Goal: Check status: Check status

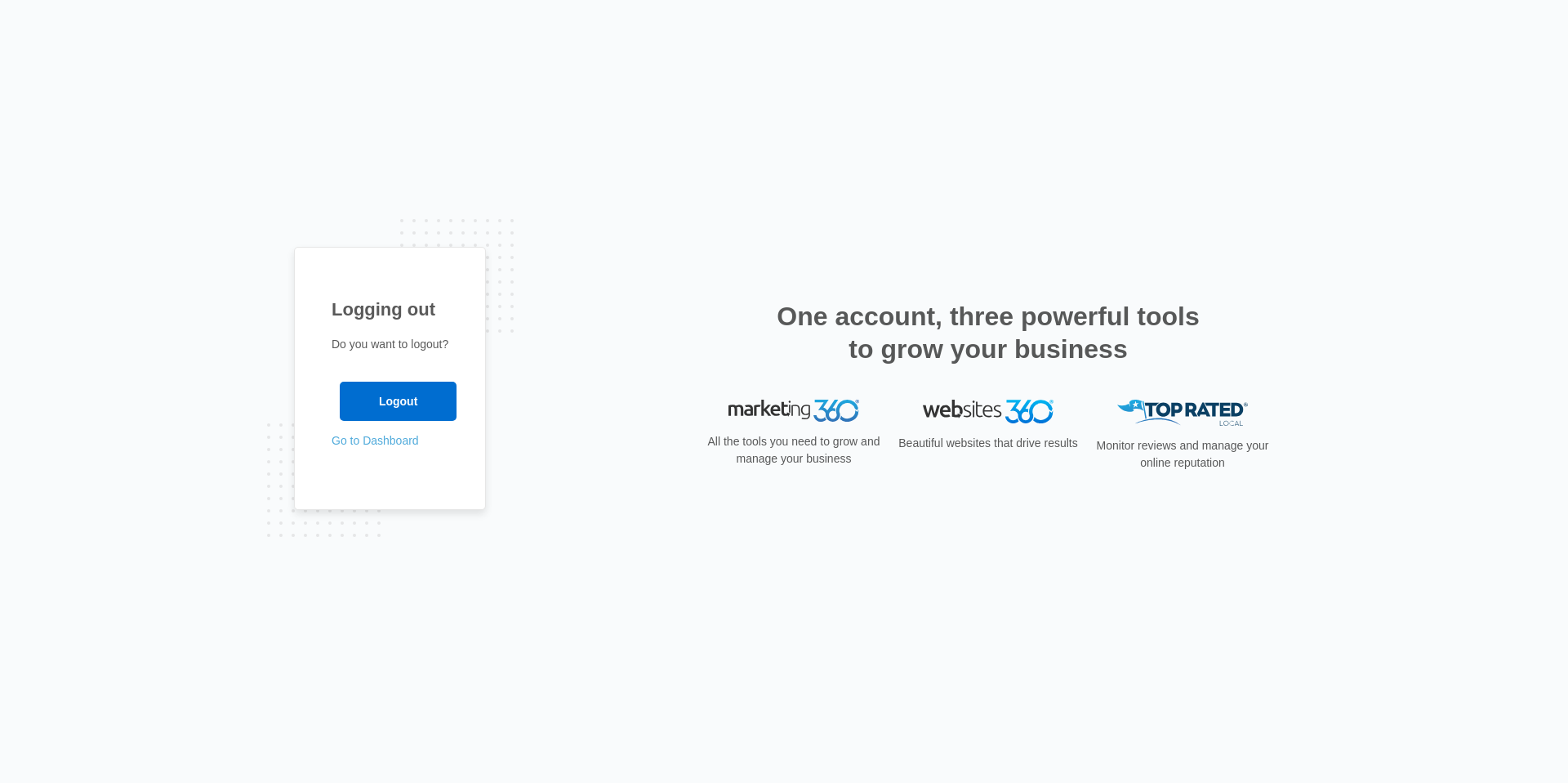
click at [375, 444] on link "Go to Dashboard" at bounding box center [376, 440] width 87 height 13
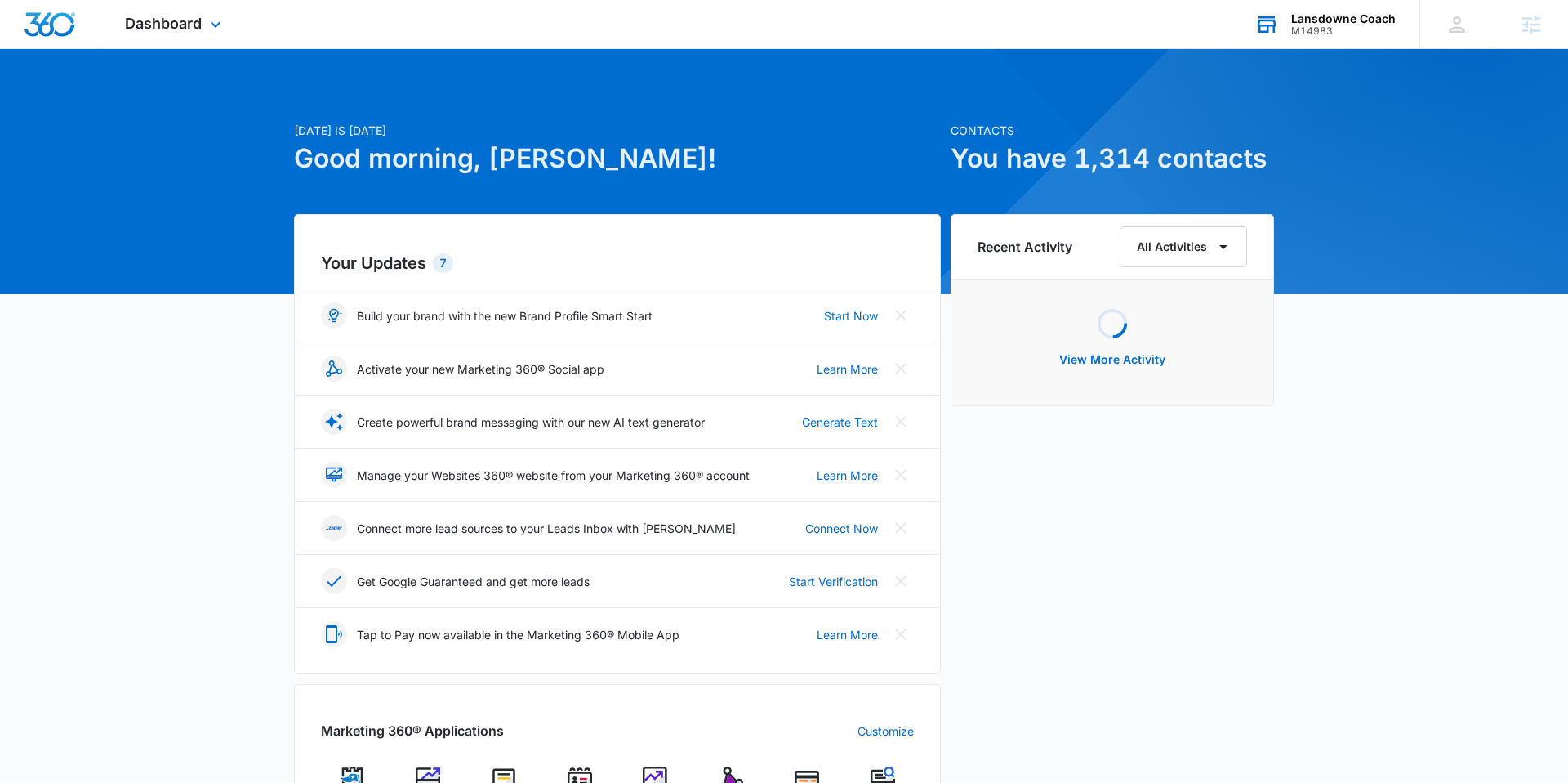
click at [1354, 11] on div "Lansdowne Coach M14983 Your Accounts View All" at bounding box center [1324, 24] width 189 height 48
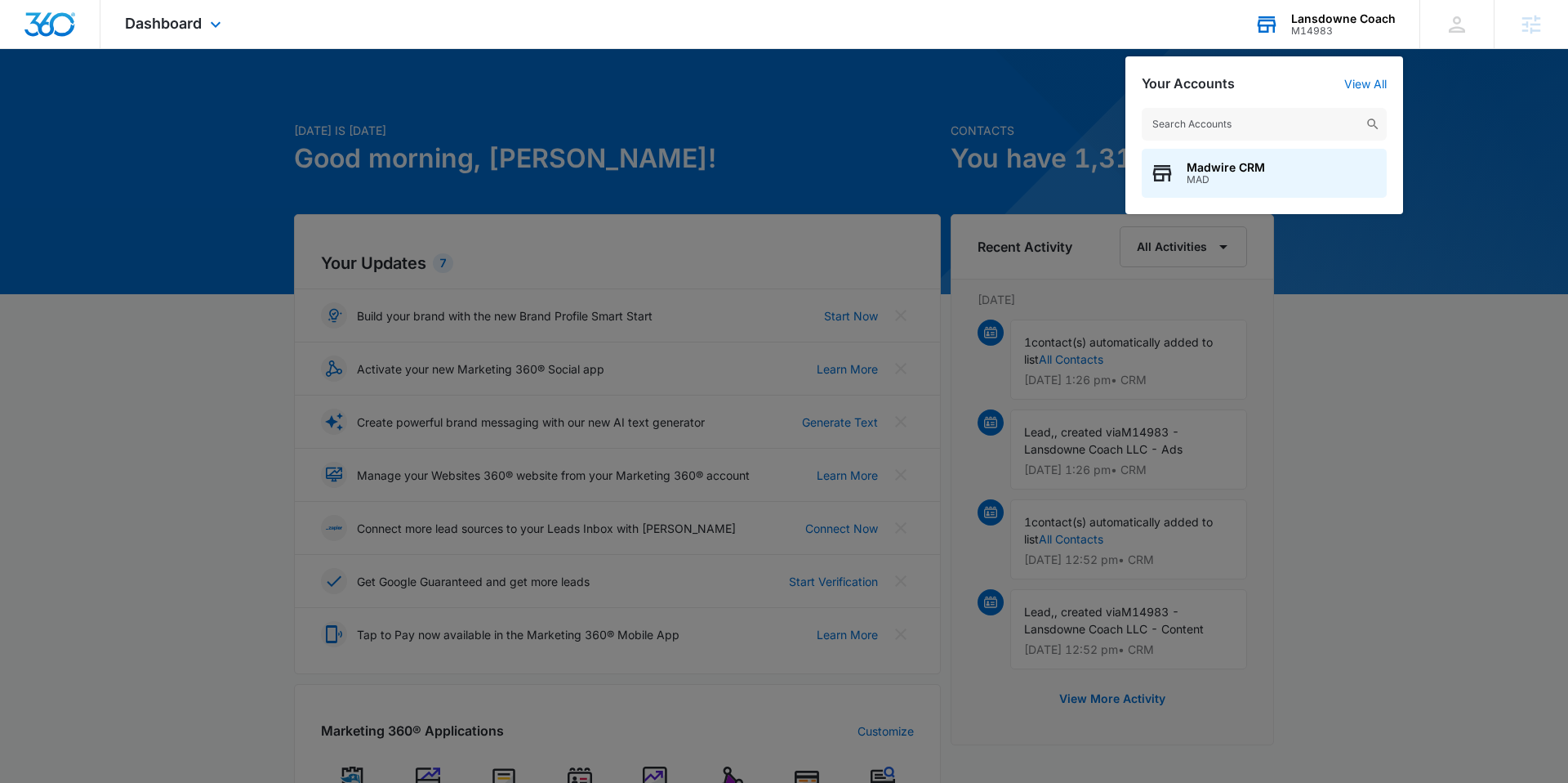
click at [1243, 123] on input "text" at bounding box center [1264, 124] width 245 height 33
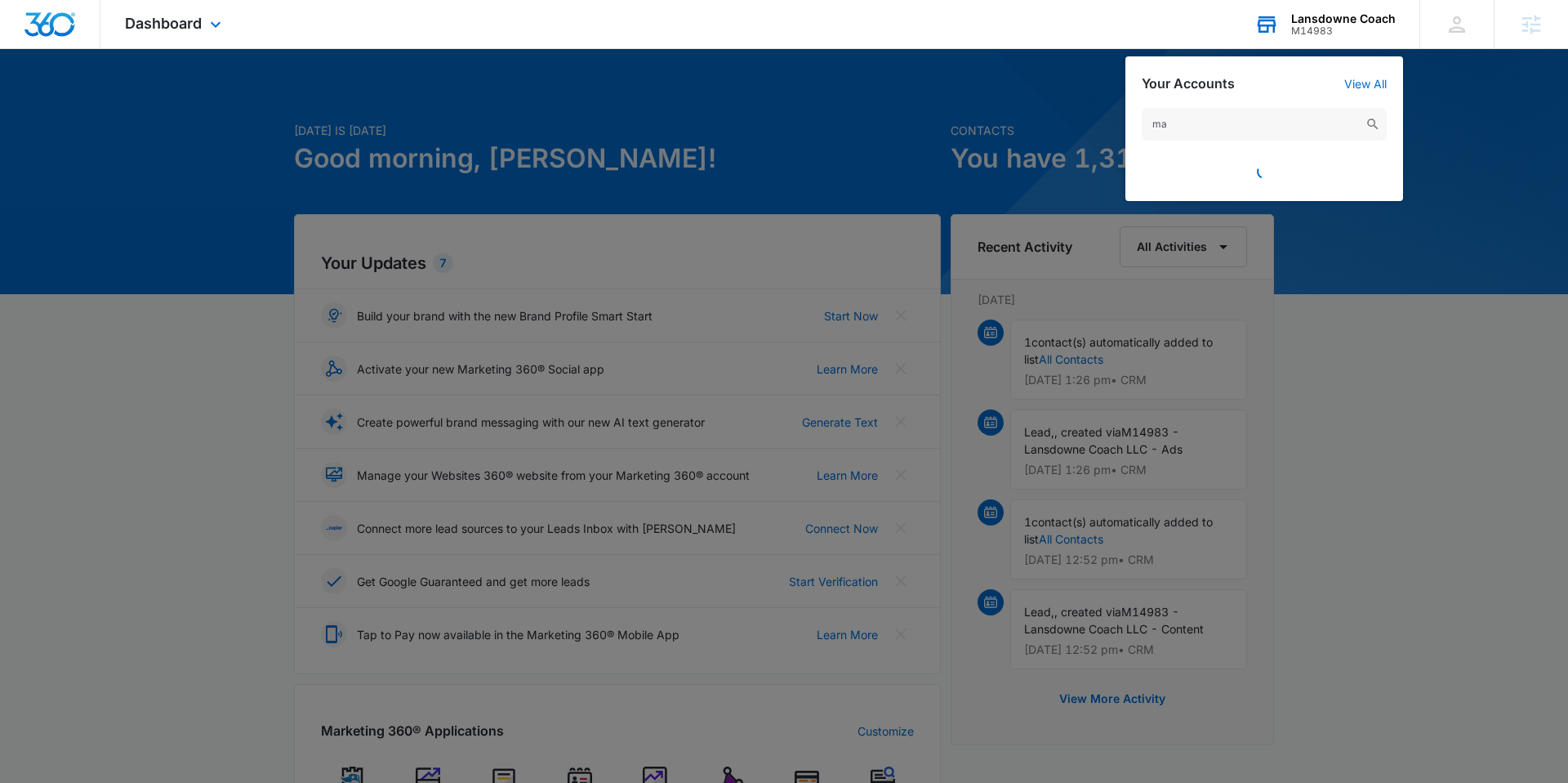
type input "m"
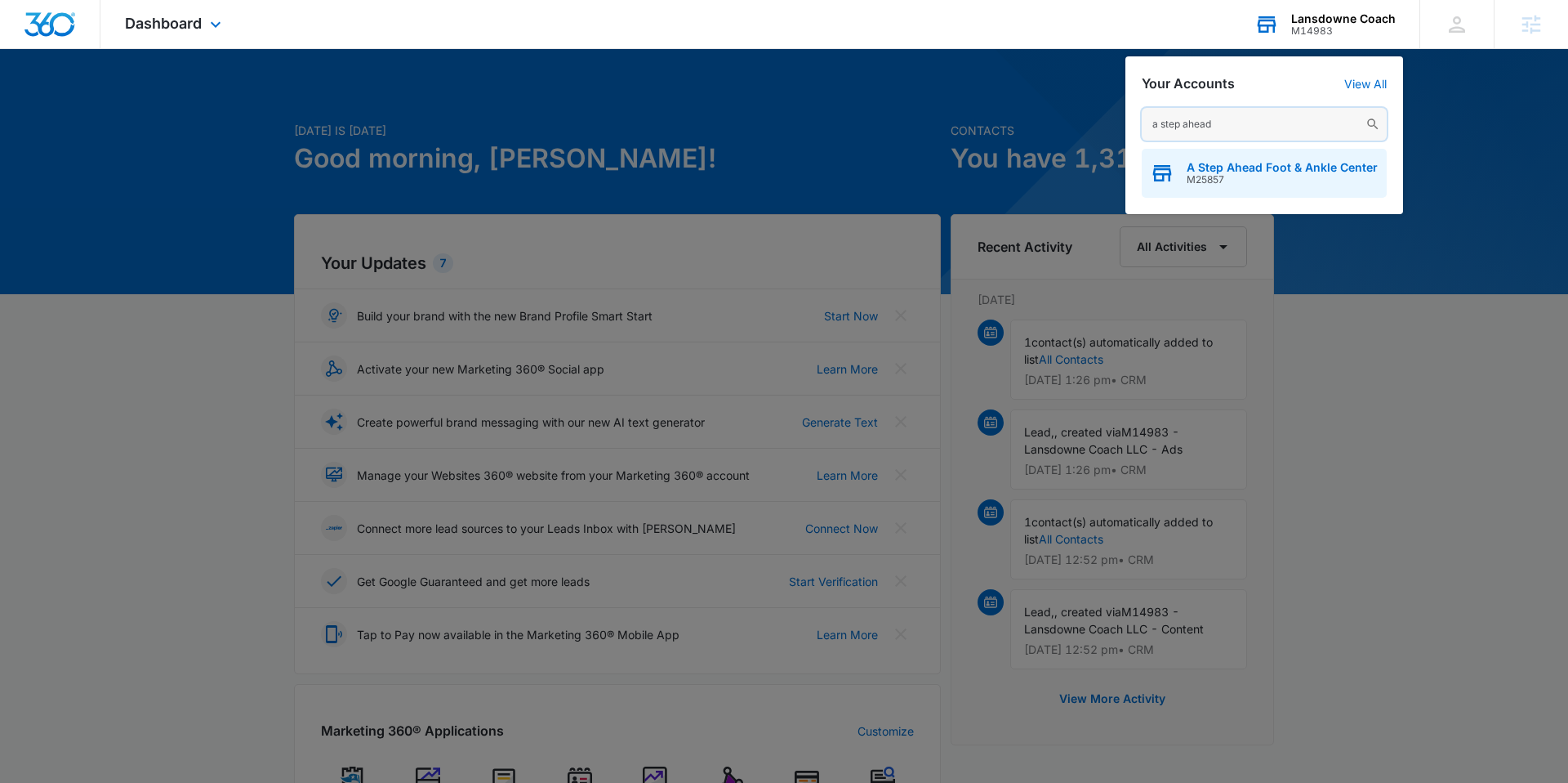
type input "a step ahead"
click at [1290, 157] on div "A Step Ahead Foot & Ankle Center M25857" at bounding box center [1264, 173] width 245 height 49
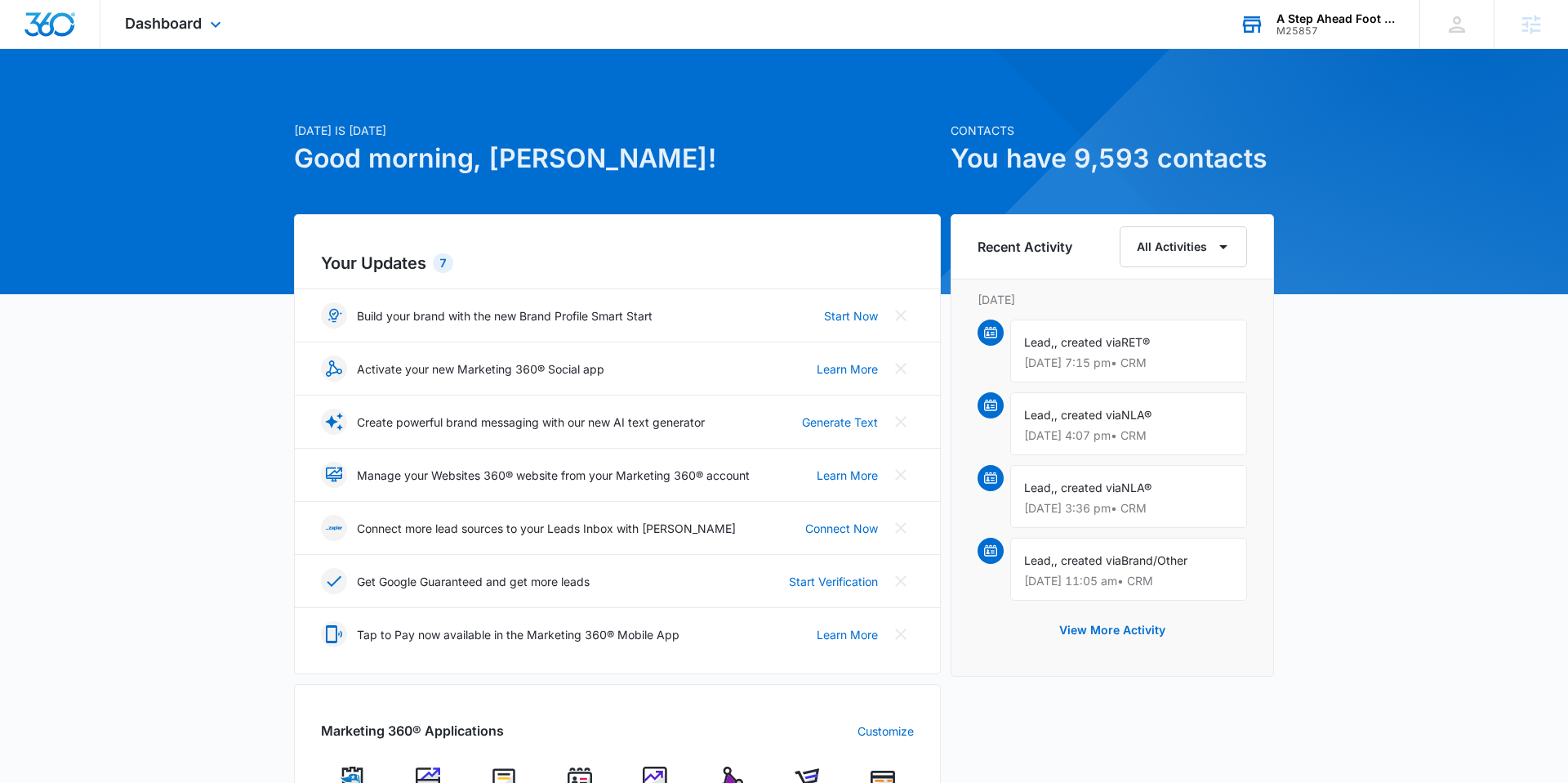
drag, startPoint x: 1310, startPoint y: 21, endPoint x: 1276, endPoint y: 84, distance: 71.6
click at [1310, 21] on div "A Step Ahead Foot & Ankle Center" at bounding box center [1336, 19] width 120 height 13
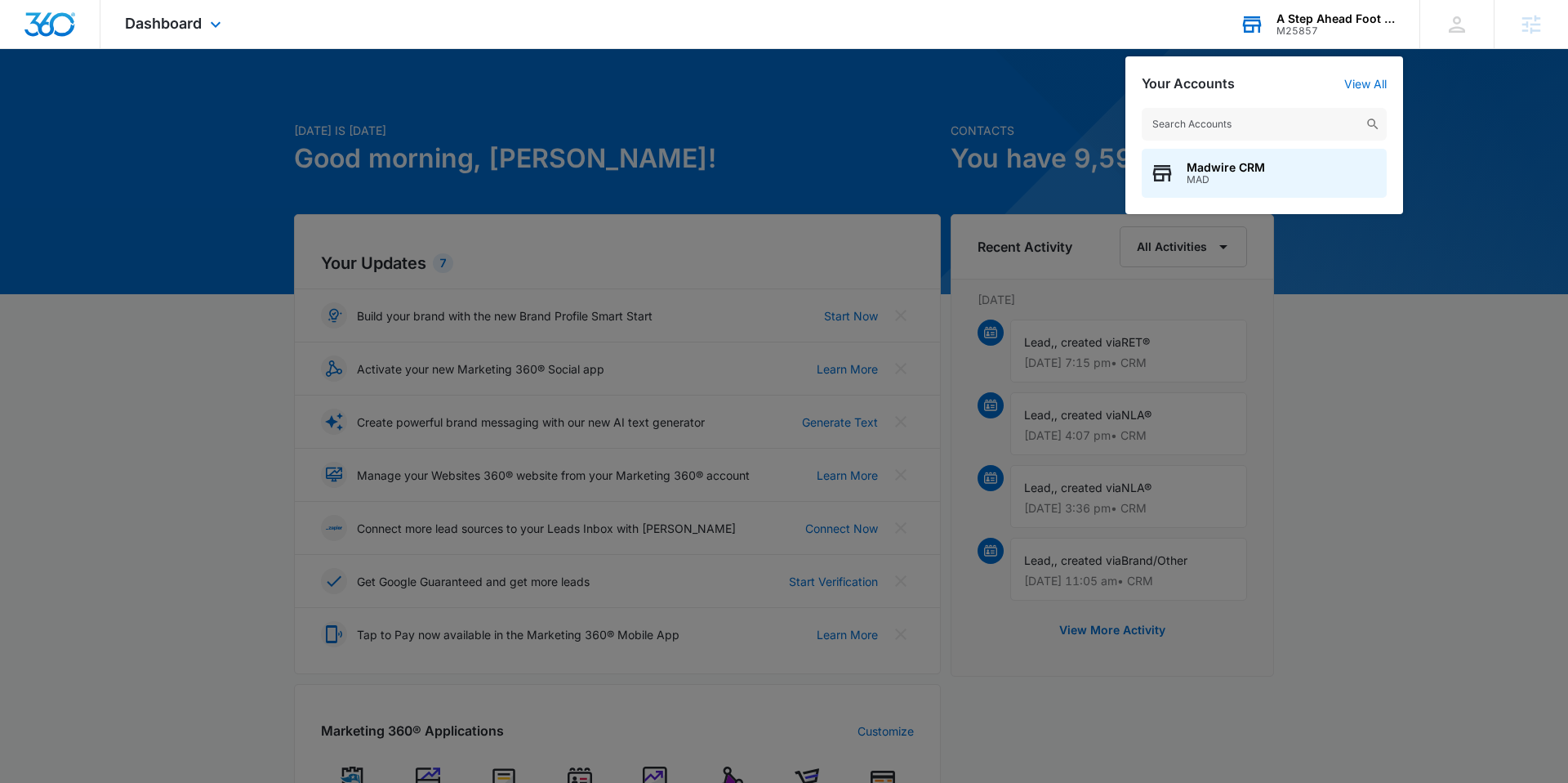
click at [1257, 123] on input "text" at bounding box center [1264, 124] width 245 height 33
type input "[PERSON_NAME] and [PERSON_NAME]"
click at [1248, 169] on span "Barnes and young carpet cleaning" at bounding box center [1282, 167] width 192 height 13
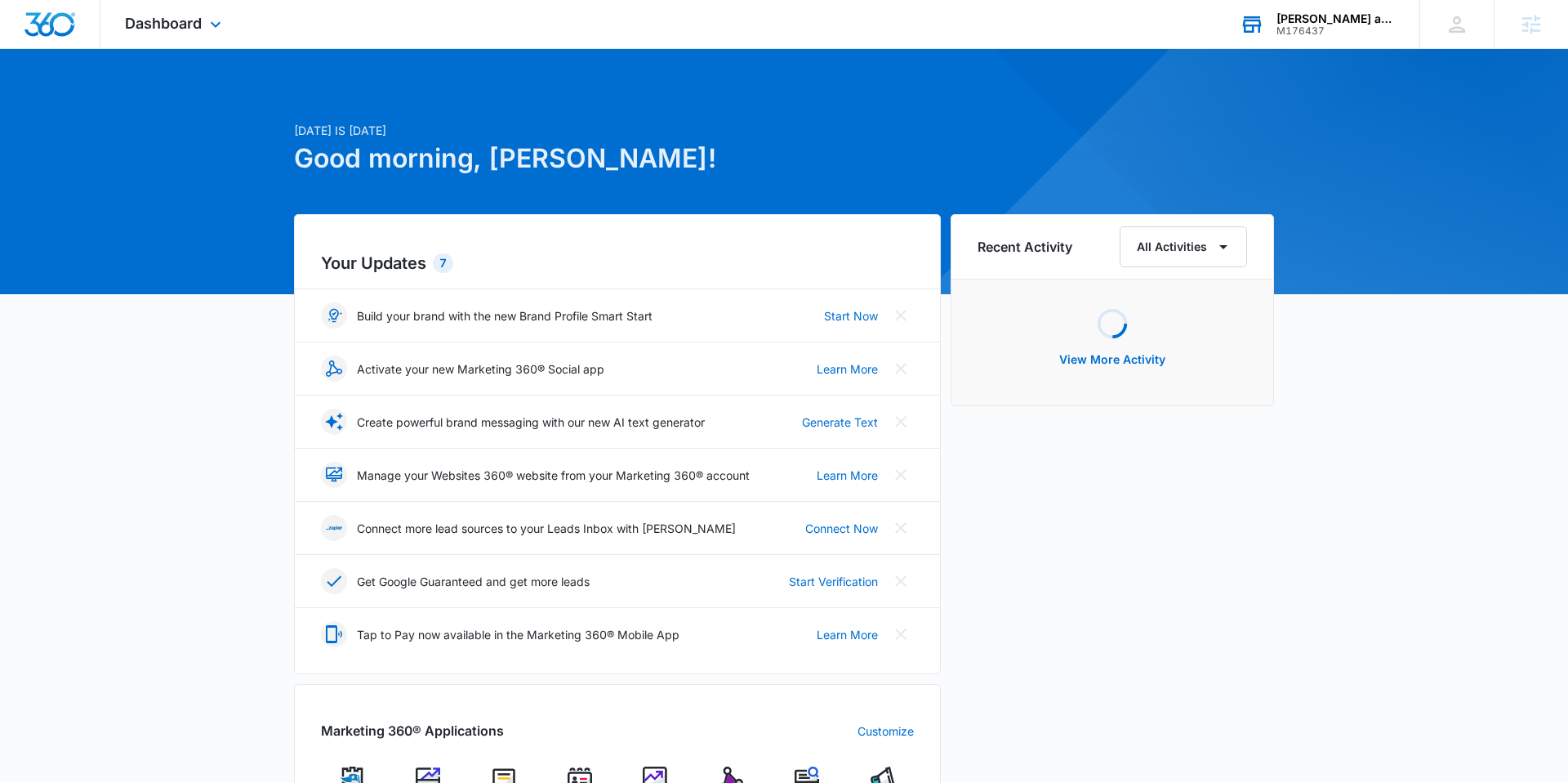
click at [133, 4] on div "Dashboard Apps Reputation Websites Forms CRM Email Social POS Content Ads Intel…" at bounding box center [175, 24] width 149 height 48
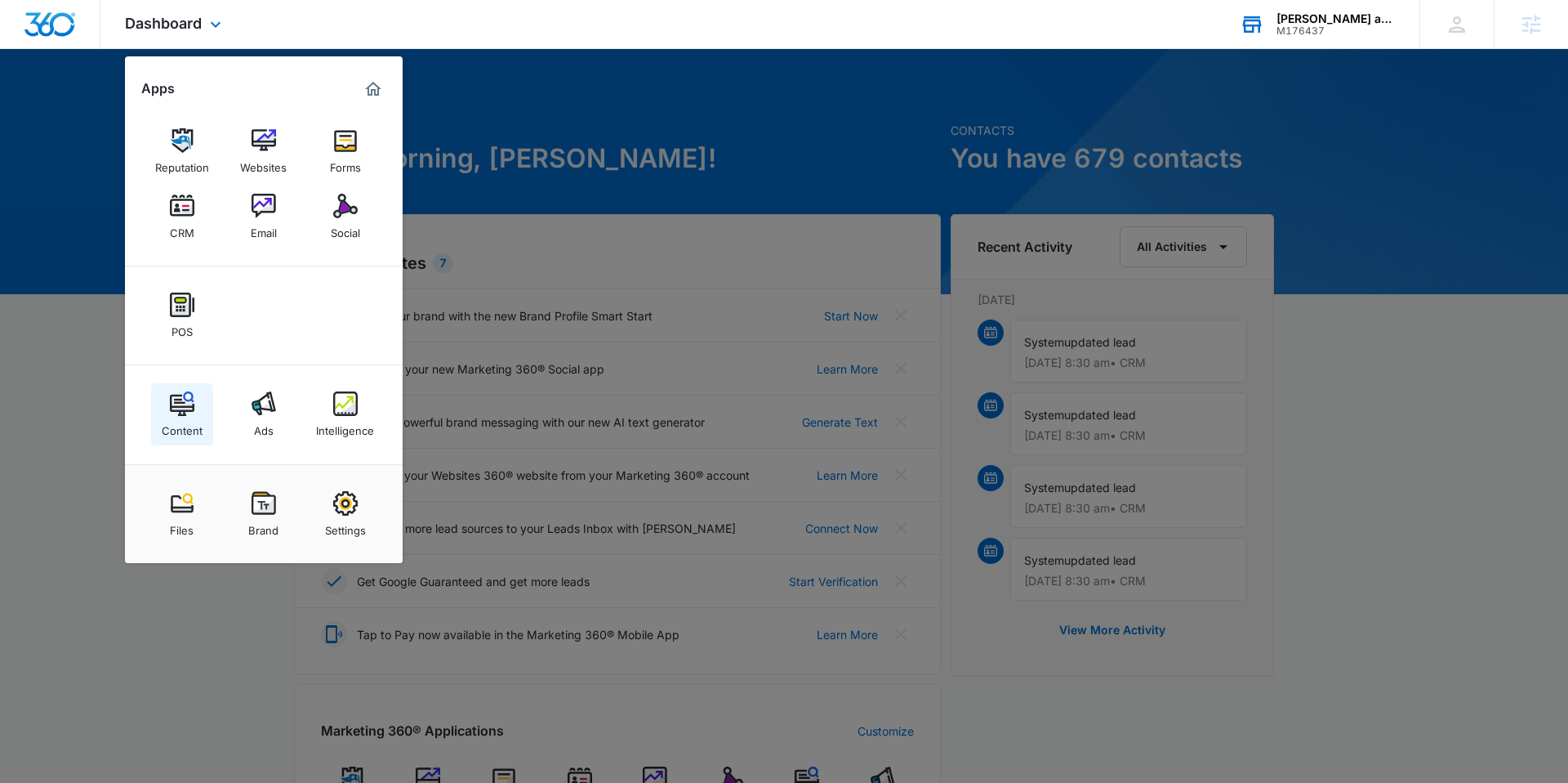
click at [190, 408] on img at bounding box center [181, 403] width 24 height 24
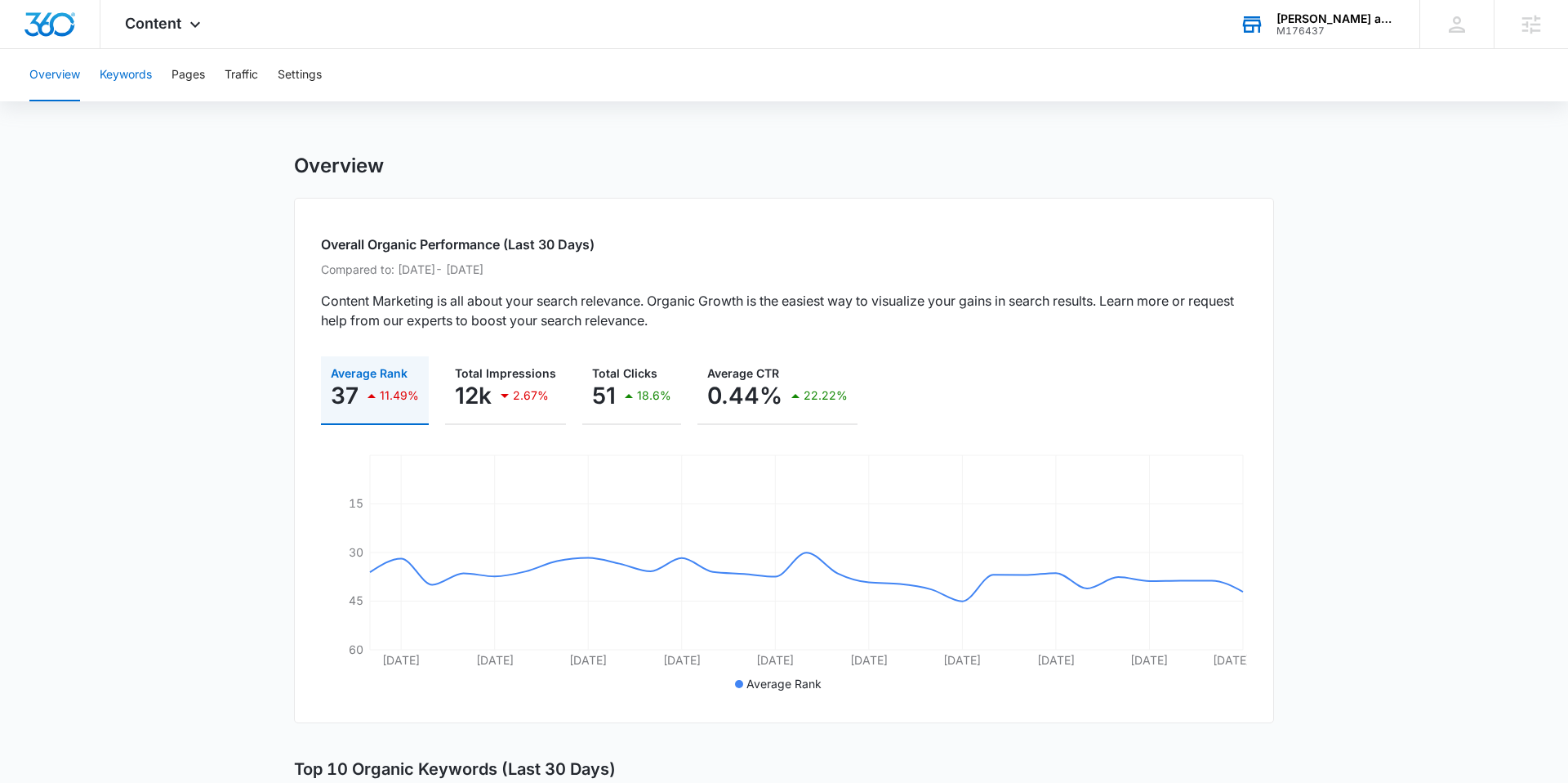
click at [112, 79] on button "Keywords" at bounding box center [126, 75] width 53 height 53
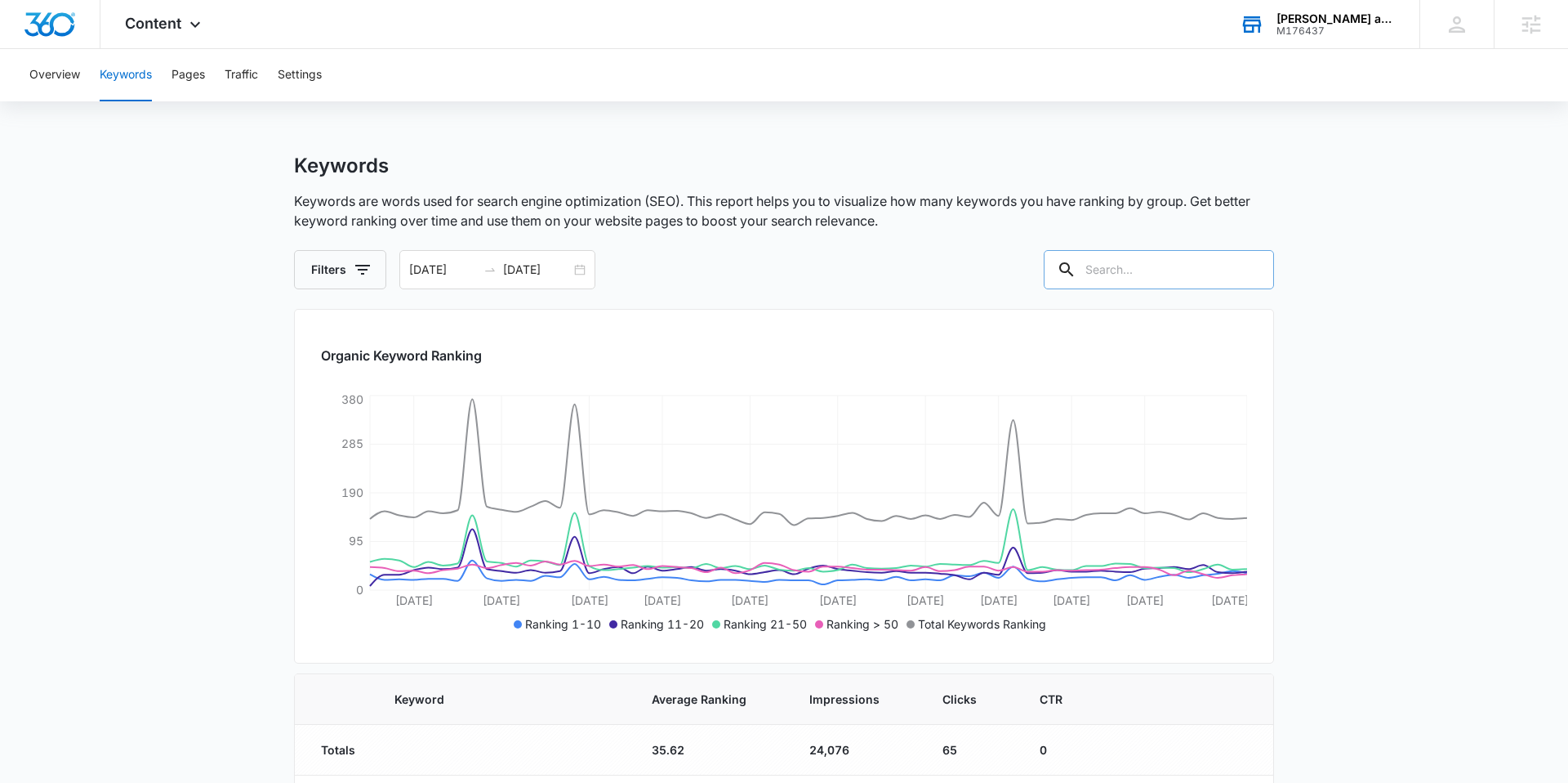
click at [1132, 282] on input "text" at bounding box center [1159, 270] width 230 height 39
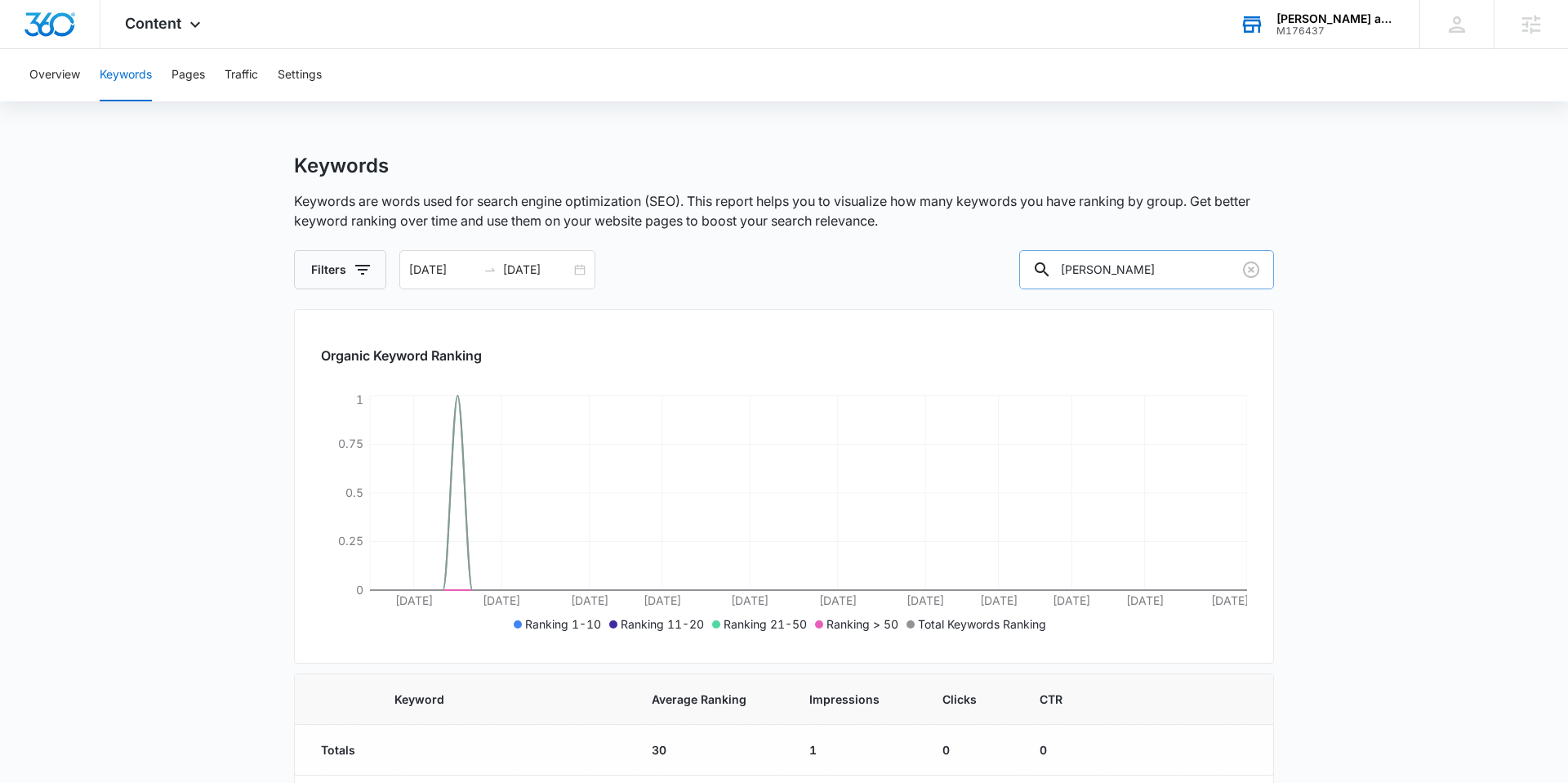
click at [1126, 278] on input "chester" at bounding box center [1147, 270] width 255 height 39
type input "media"
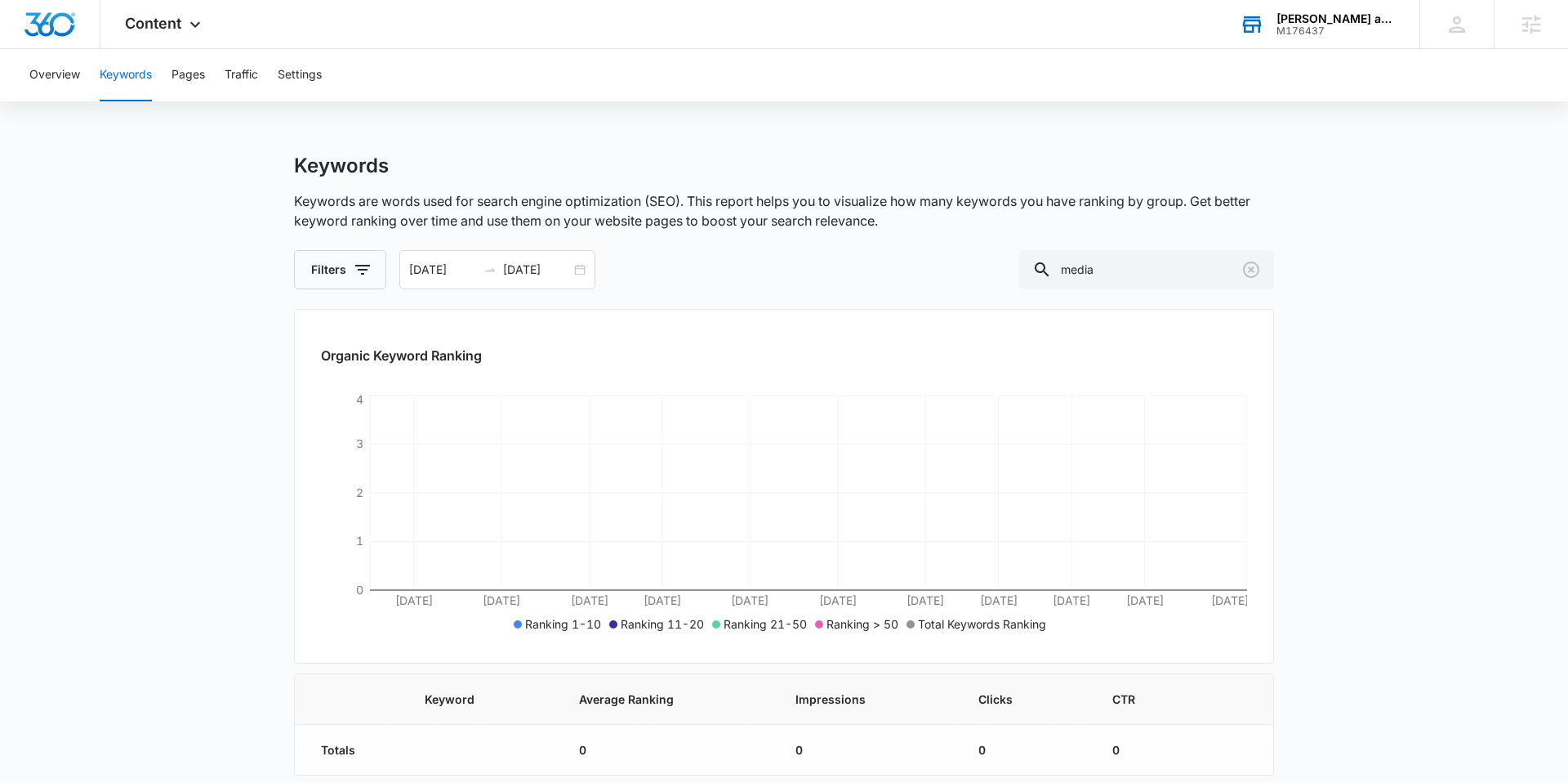
click at [1337, 28] on div "M176437" at bounding box center [1336, 30] width 120 height 12
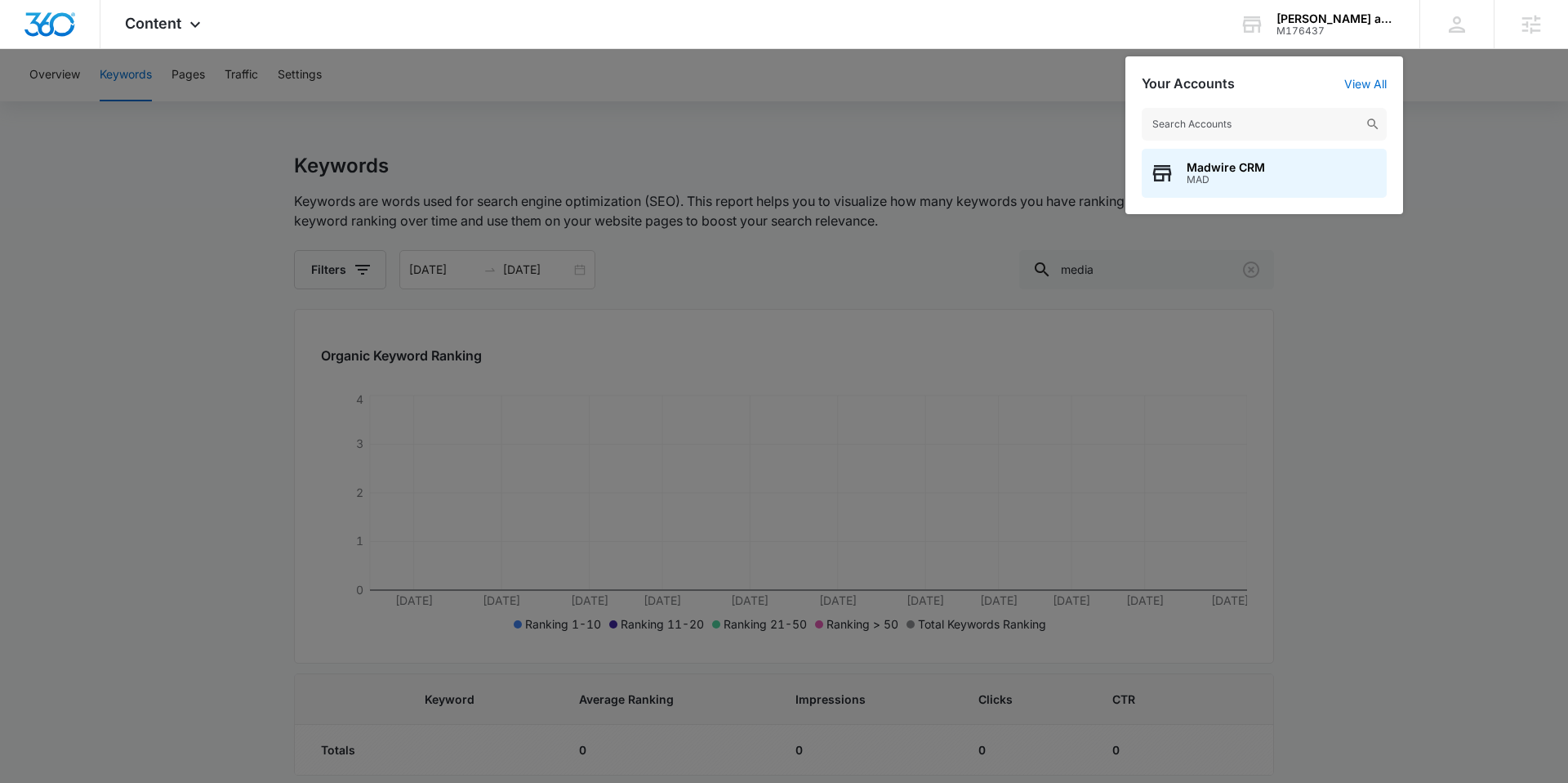
click at [1218, 124] on input "text" at bounding box center [1264, 124] width 245 height 33
type input "anderson chiro"
click at [1266, 161] on span "Anderson Chiropractic Center" at bounding box center [1282, 167] width 192 height 13
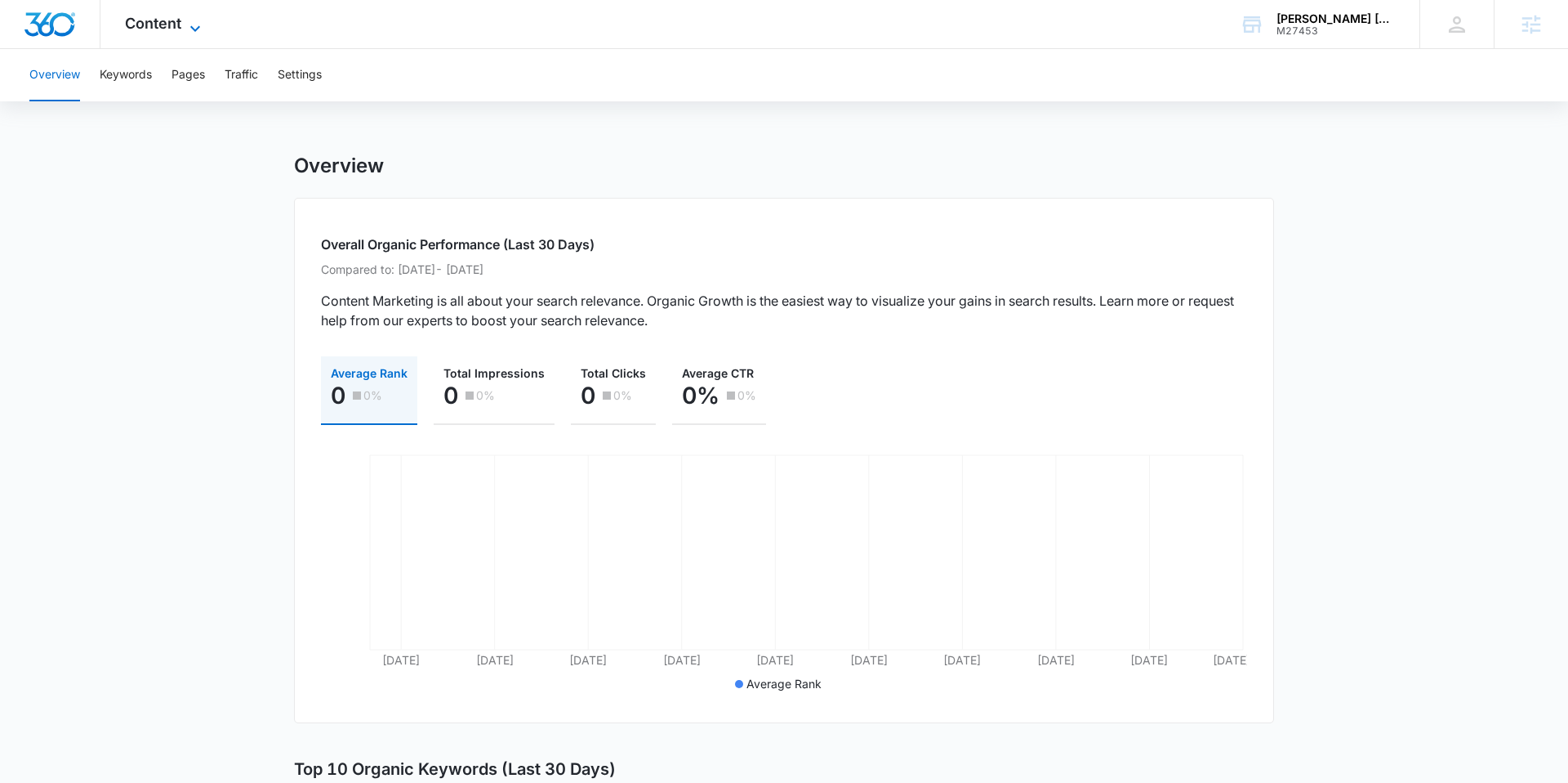
click at [158, 18] on span "Content" at bounding box center [153, 22] width 56 height 17
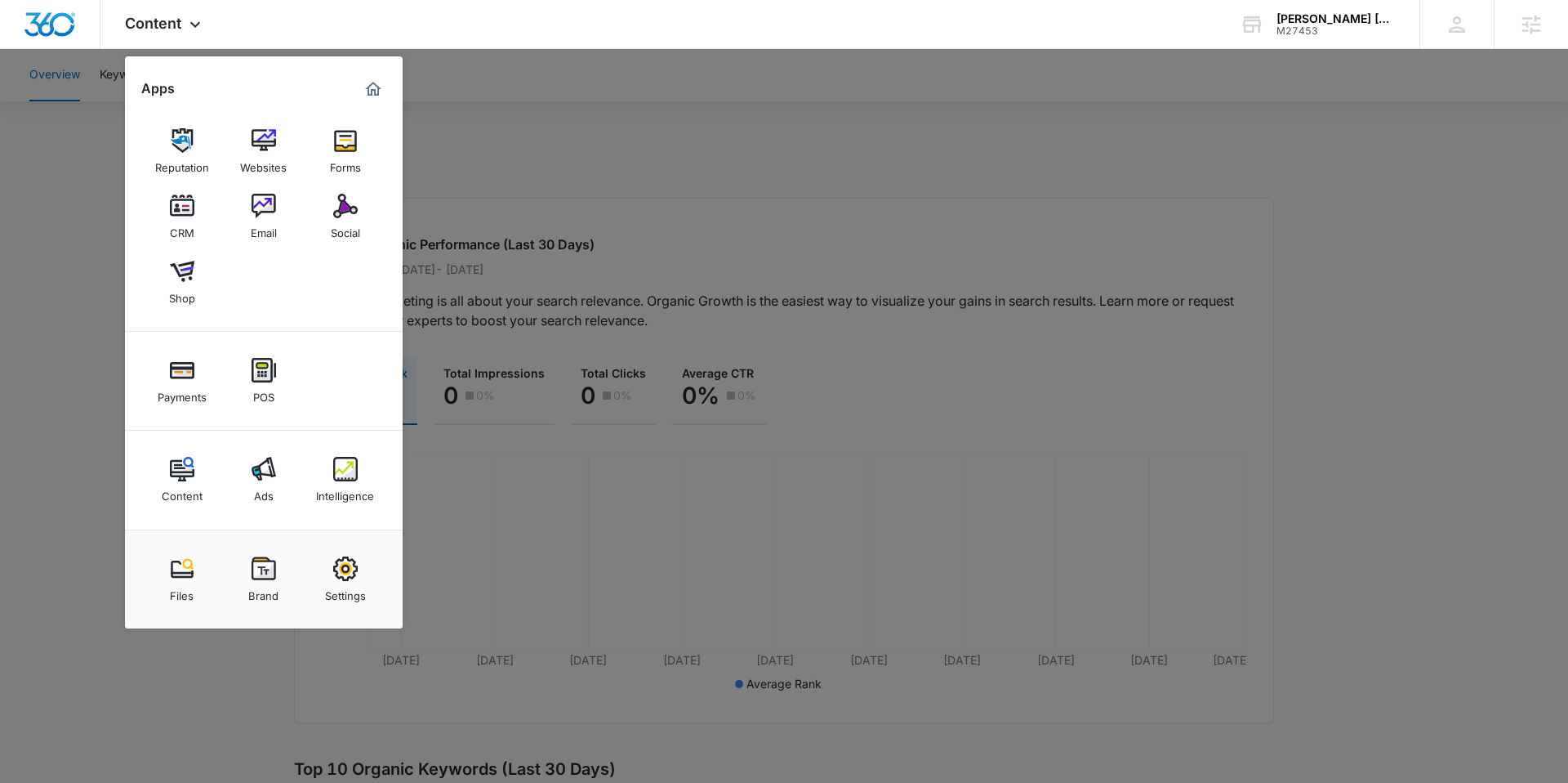
click at [721, 186] on div at bounding box center [784, 391] width 1568 height 783
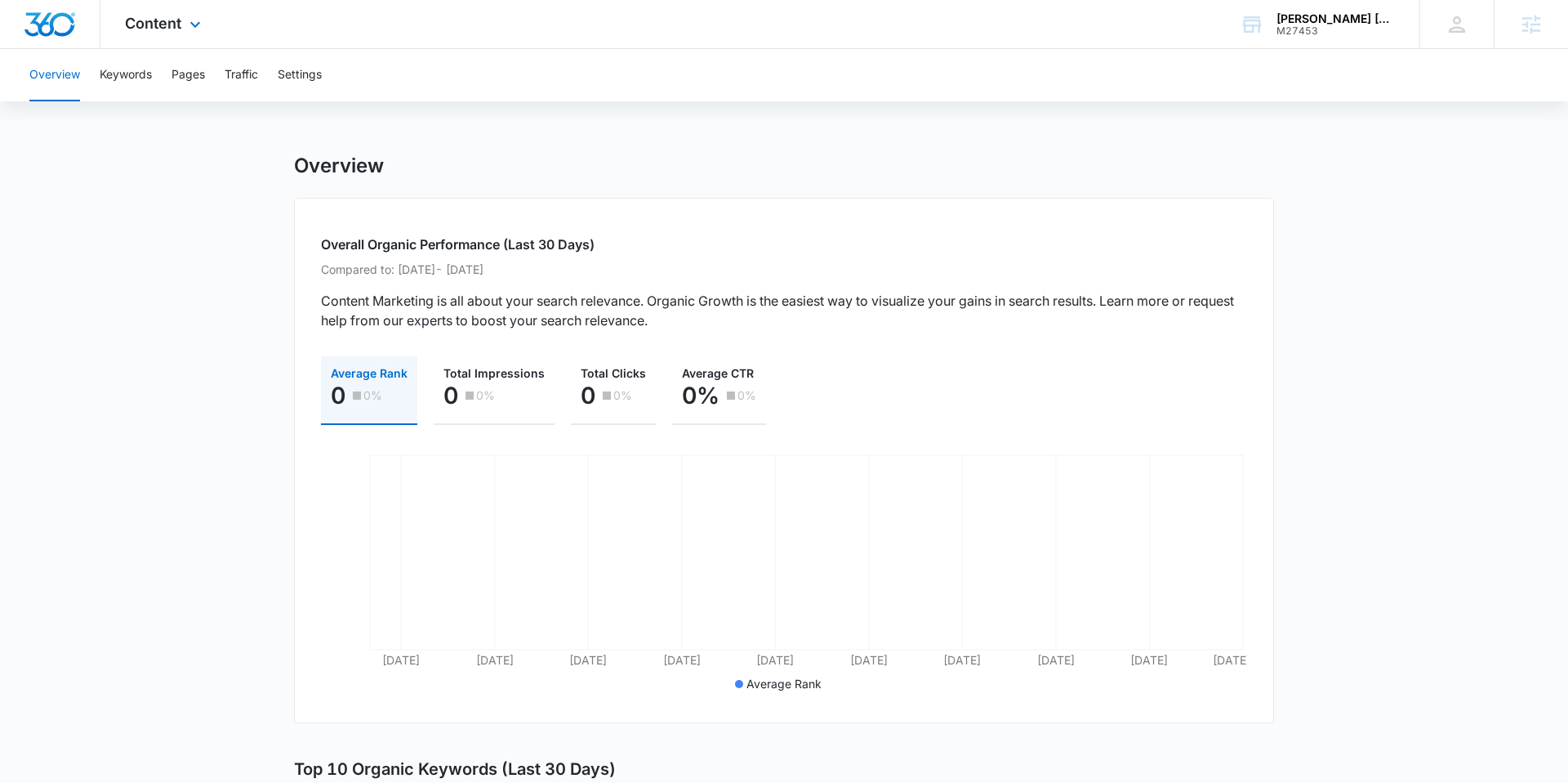
click at [182, 37] on div "Content Apps Reputation Websites Forms CRM Email Social Shop Payments POS Conte…" at bounding box center [165, 24] width 129 height 48
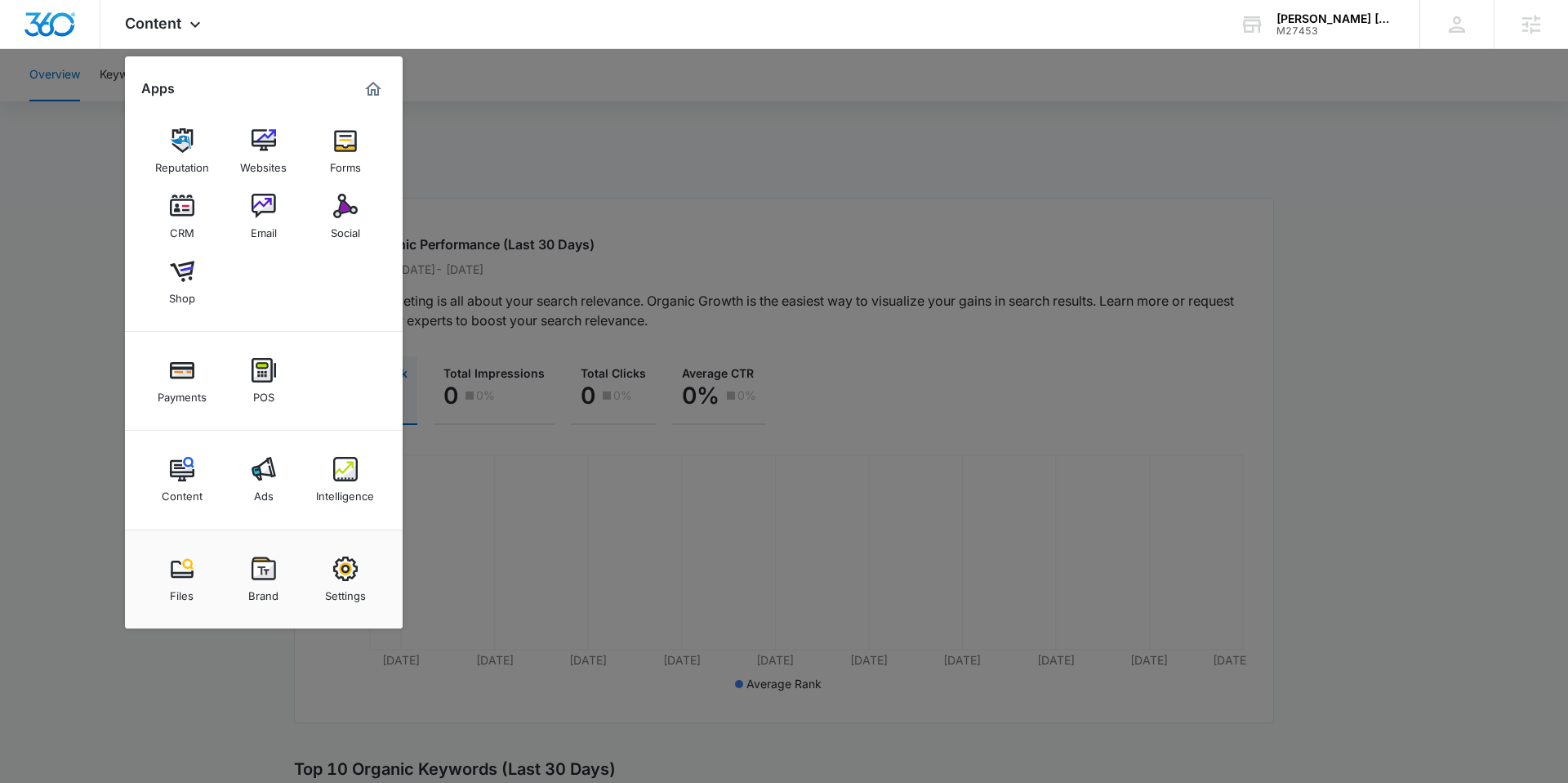
click at [270, 467] on img at bounding box center [263, 469] width 24 height 24
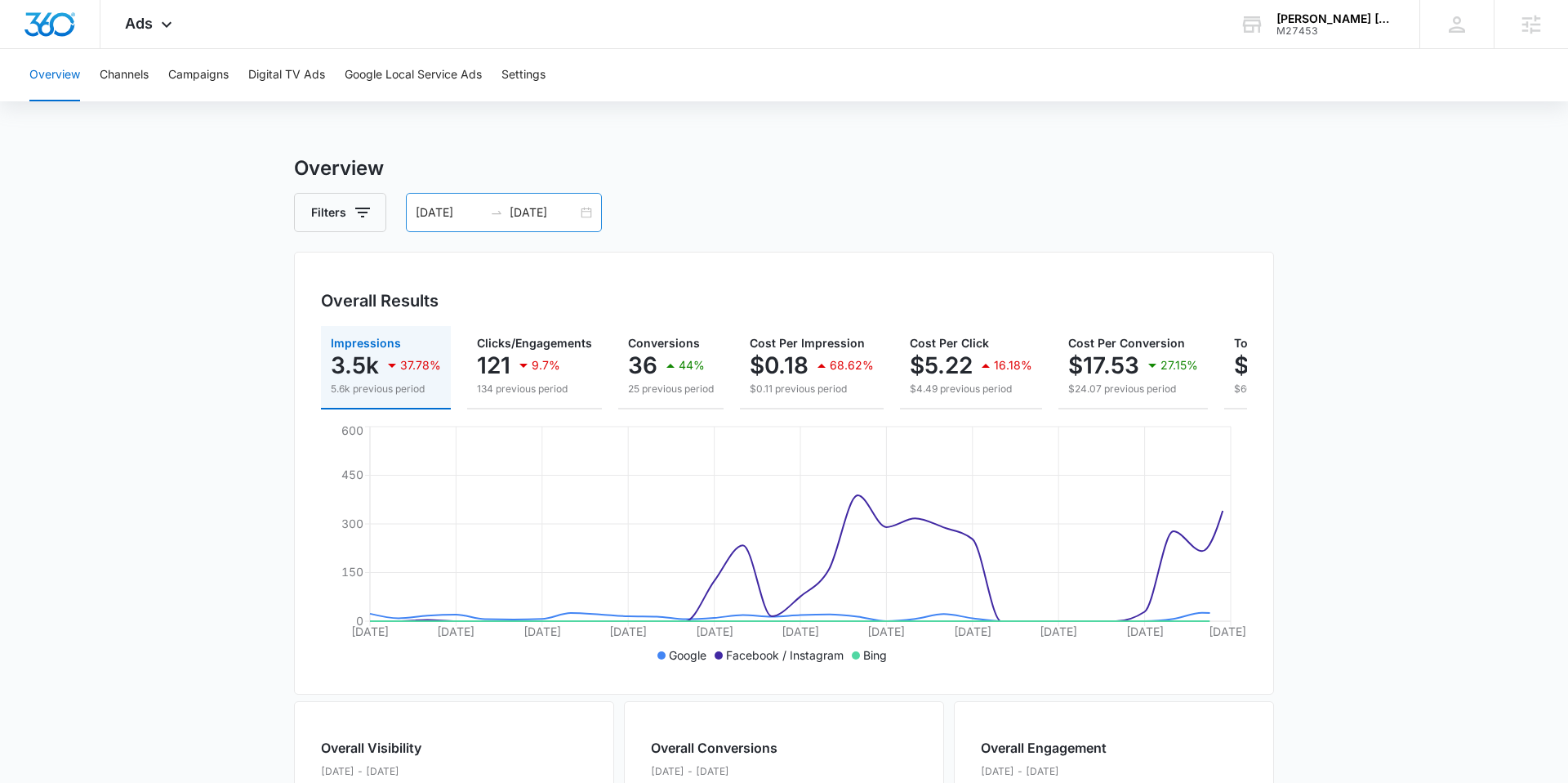
click at [450, 213] on input "07/22/2025" at bounding box center [450, 212] width 68 height 18
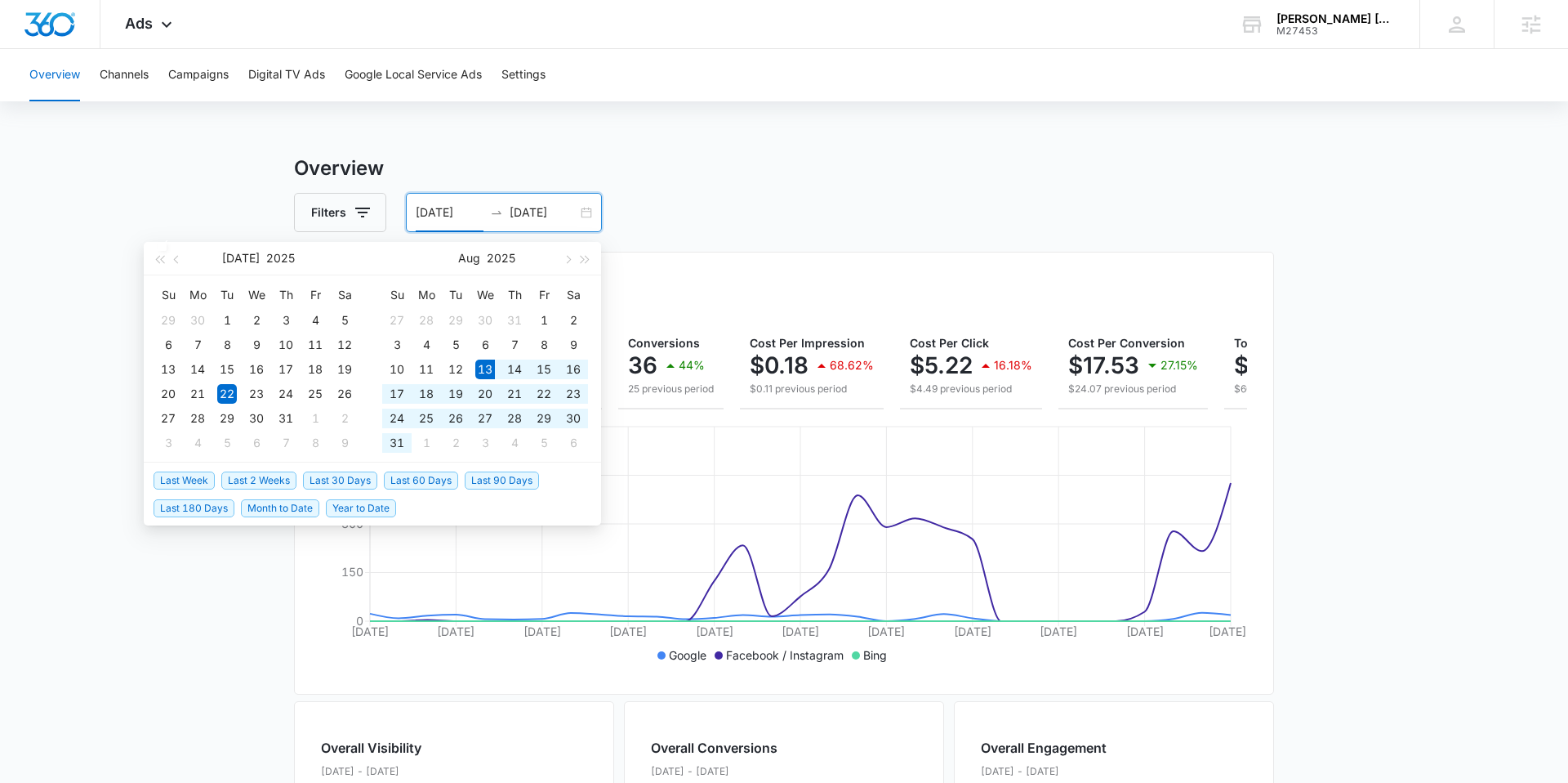
click at [352, 477] on span "Last 30 Days" at bounding box center [340, 480] width 74 height 18
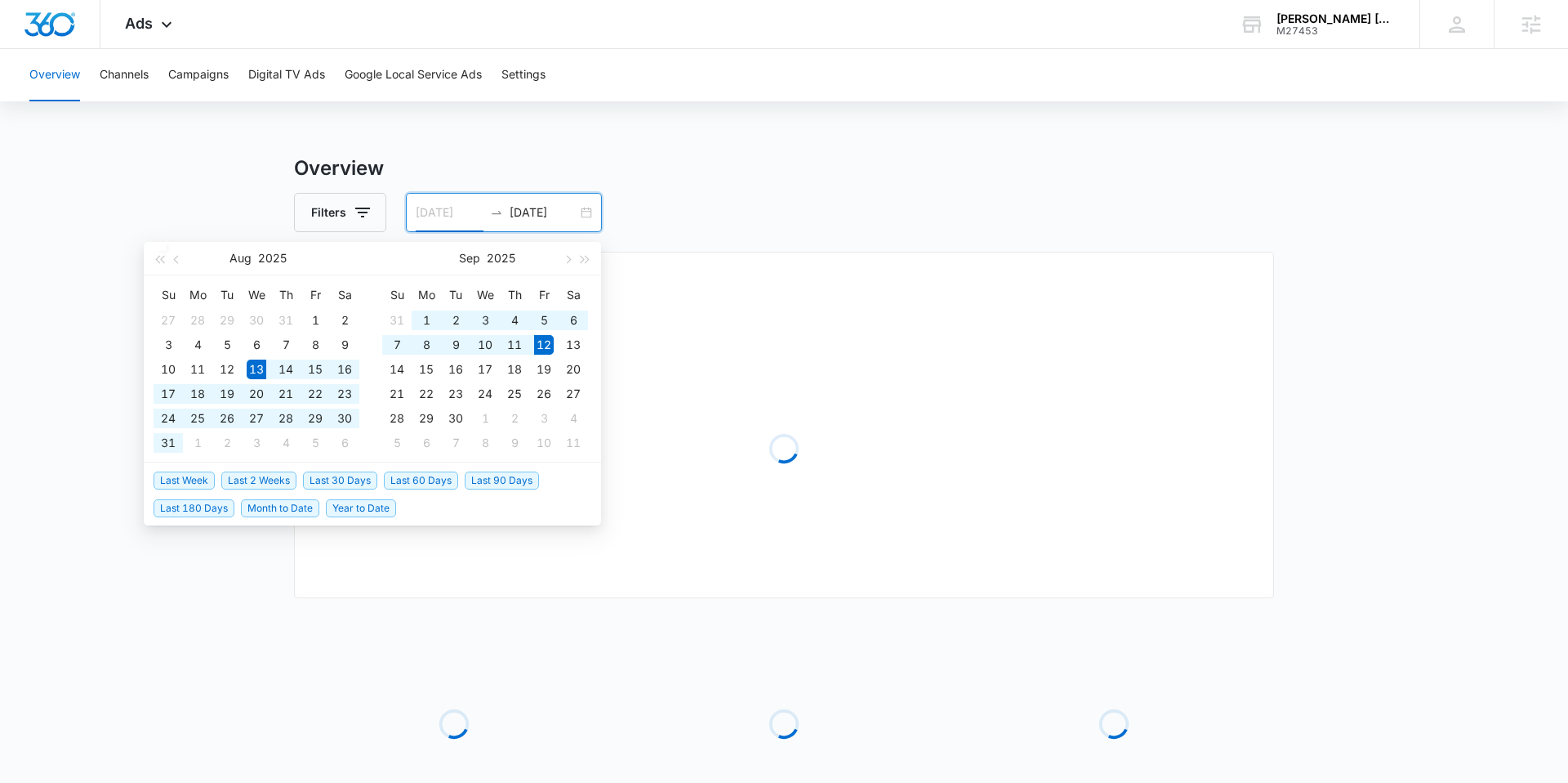
type input "09/24/2025"
type input "09/12/2025"
type input "08/13/2025"
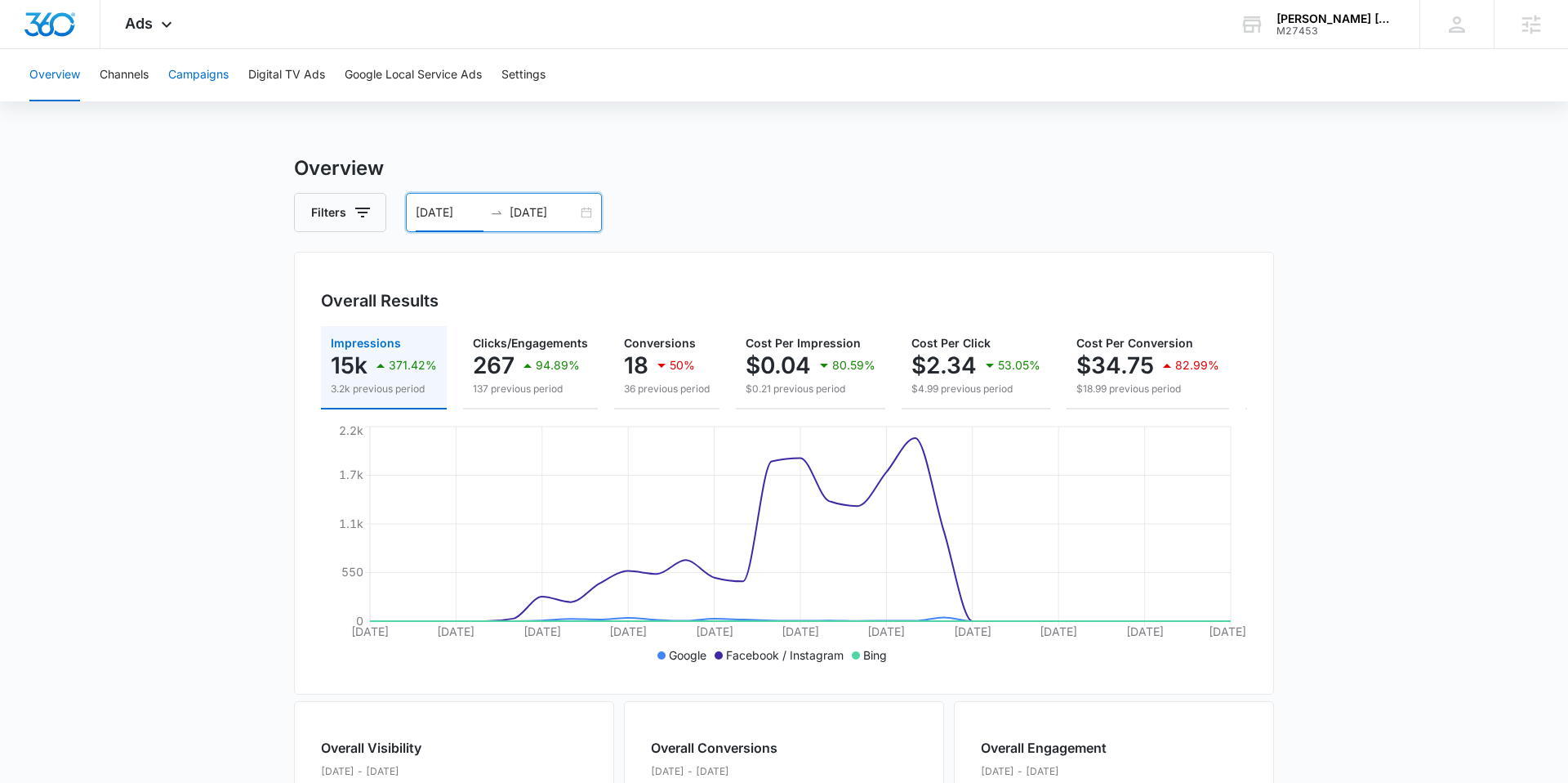
click at [203, 74] on button "Campaigns" at bounding box center [199, 75] width 61 height 53
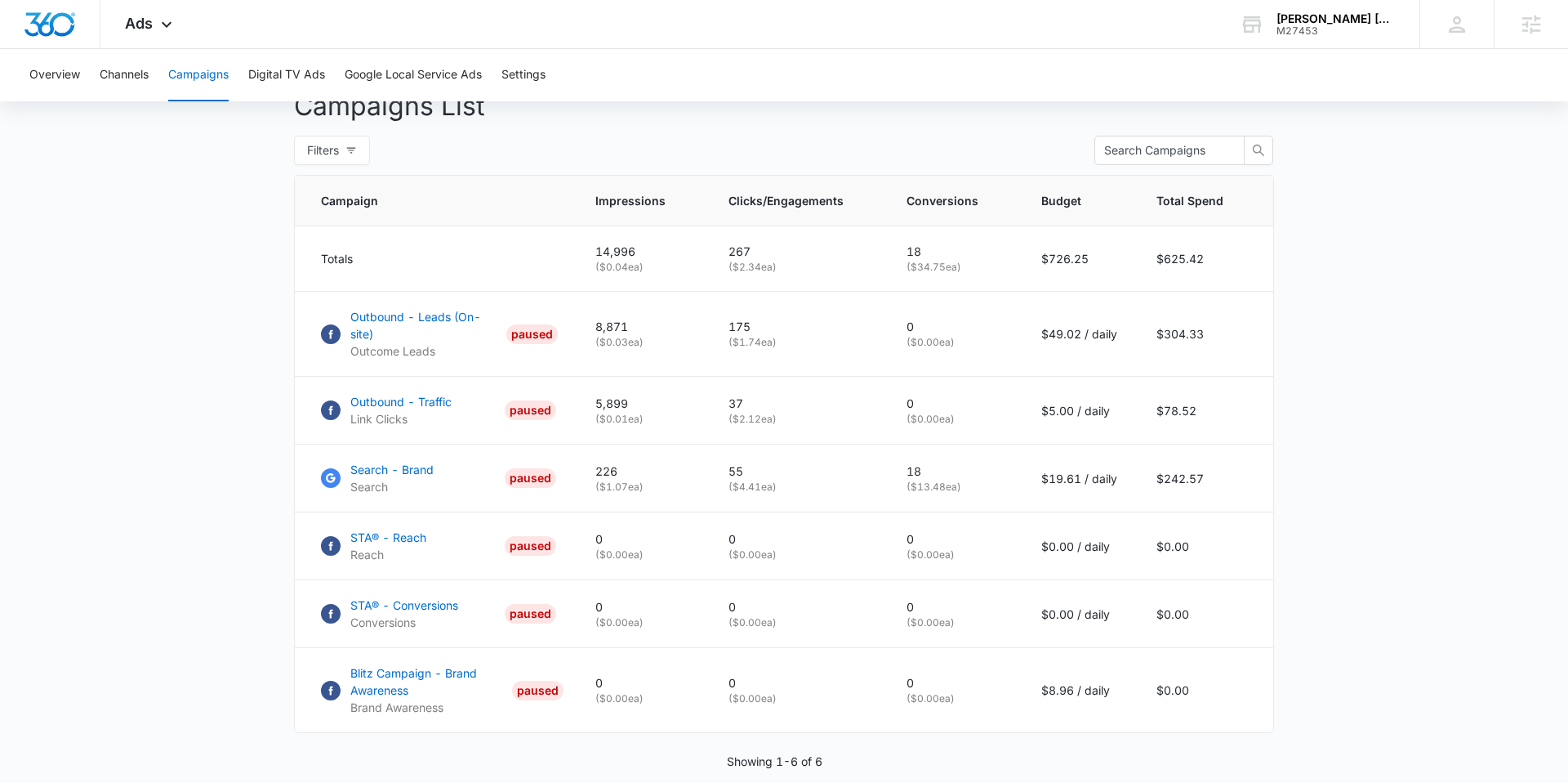
scroll to position [621, 0]
drag, startPoint x: 875, startPoint y: 460, endPoint x: 943, endPoint y: 457, distance: 68.1
click at [943, 457] on tr "Search - Brand Search PAUSED 226 ( $1.07 ea) 55 ( $4.41 ea) 18 ( $13.48 ea) $19…" at bounding box center [784, 479] width 978 height 68
drag, startPoint x: 1349, startPoint y: 454, endPoint x: 1173, endPoint y: 455, distance: 176.0
click at [1335, 453] on main "Campaigns Filters 08/13/2025 09/12/2025 Overall Results Impressions 15k 371.42%…" at bounding box center [784, 190] width 1568 height 1317
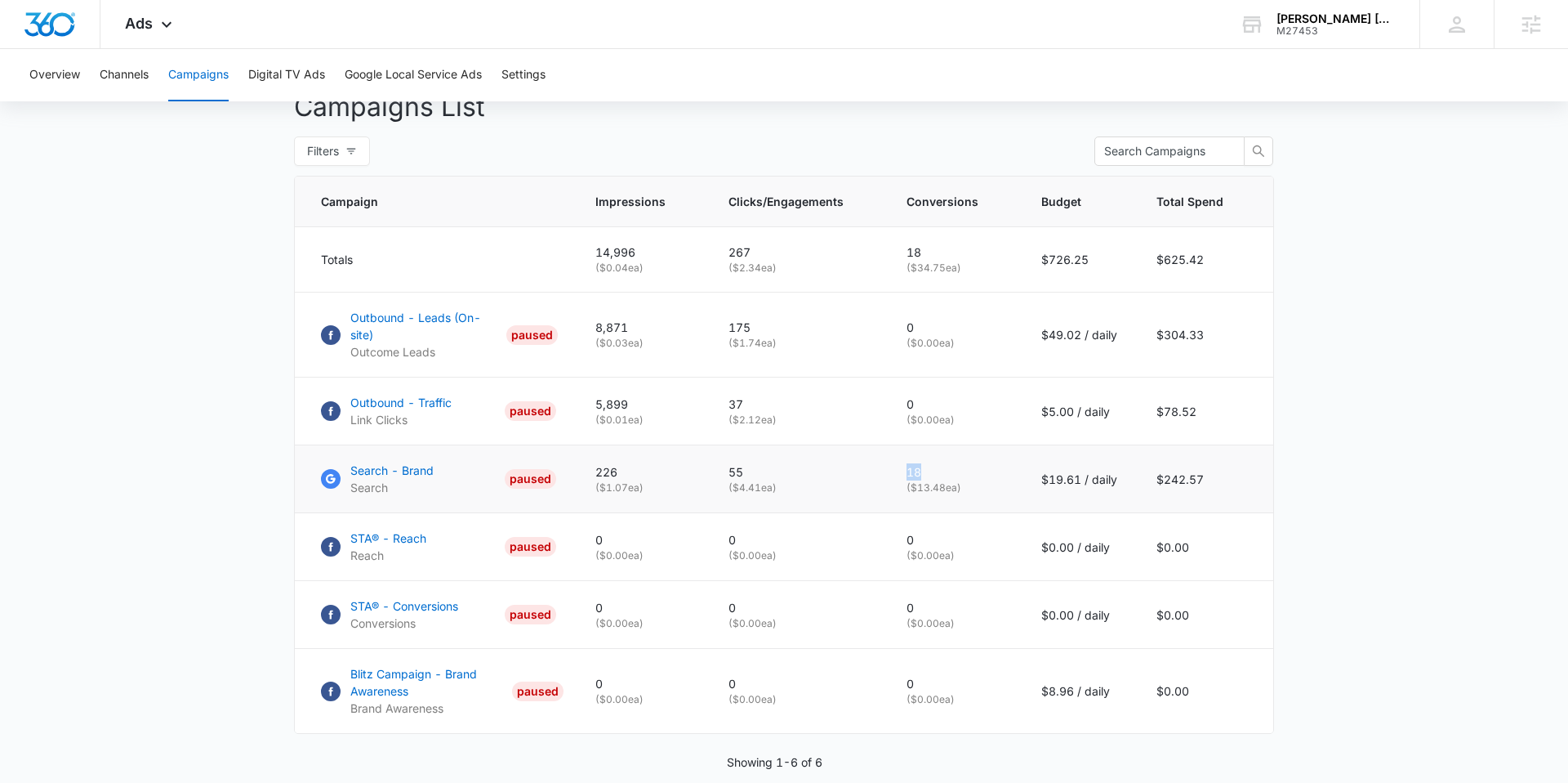
drag, startPoint x: 892, startPoint y: 448, endPoint x: 991, endPoint y: 456, distance: 99.3
click at [991, 456] on td "18 ( $13.48 ea)" at bounding box center [954, 479] width 135 height 68
click at [991, 480] on p "( $13.48 ea)" at bounding box center [954, 487] width 95 height 14
drag, startPoint x: 900, startPoint y: 454, endPoint x: 994, endPoint y: 482, distance: 98.1
click at [994, 482] on td "18 ( $13.48 ea)" at bounding box center [954, 479] width 135 height 68
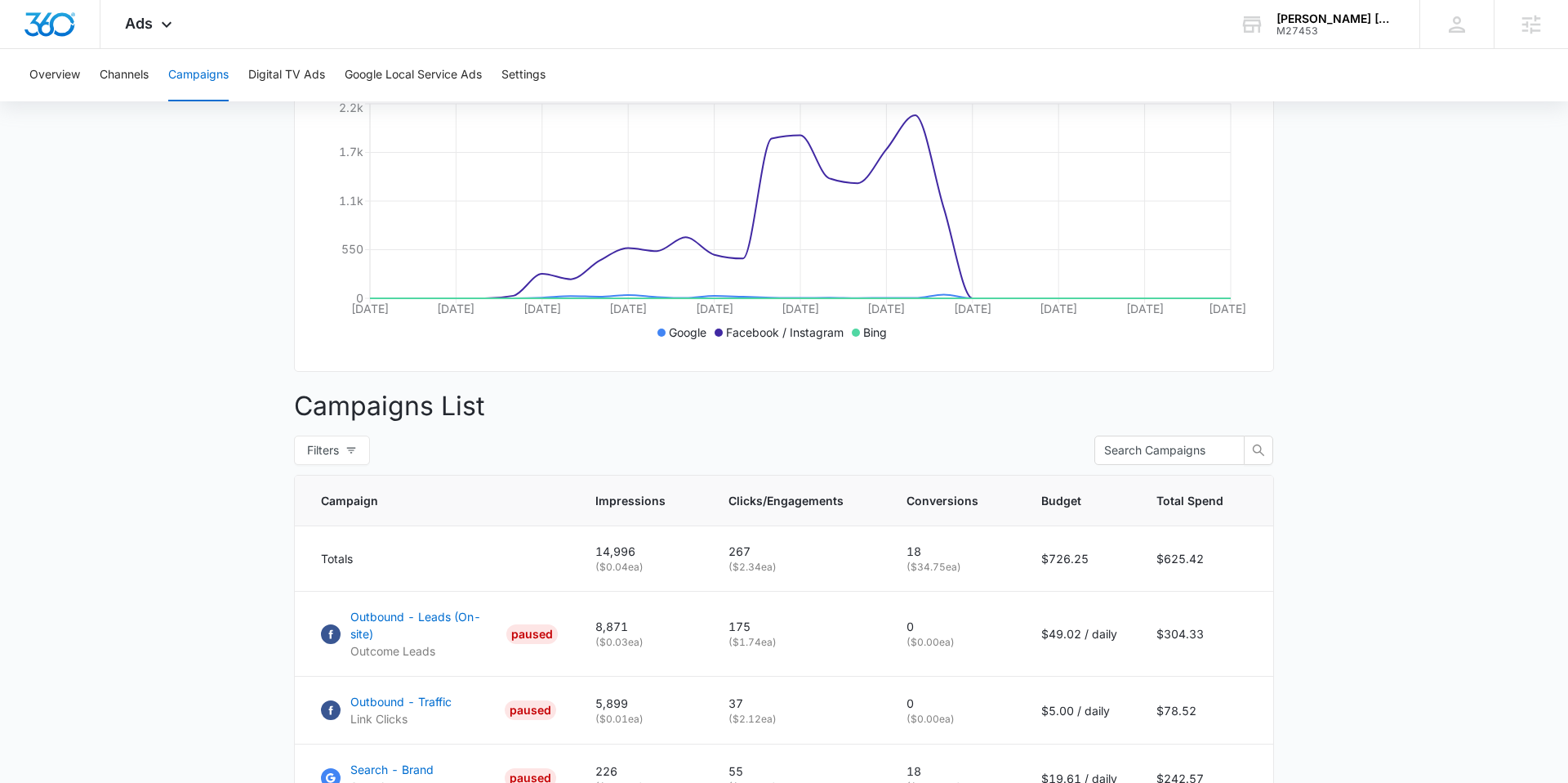
scroll to position [0, 0]
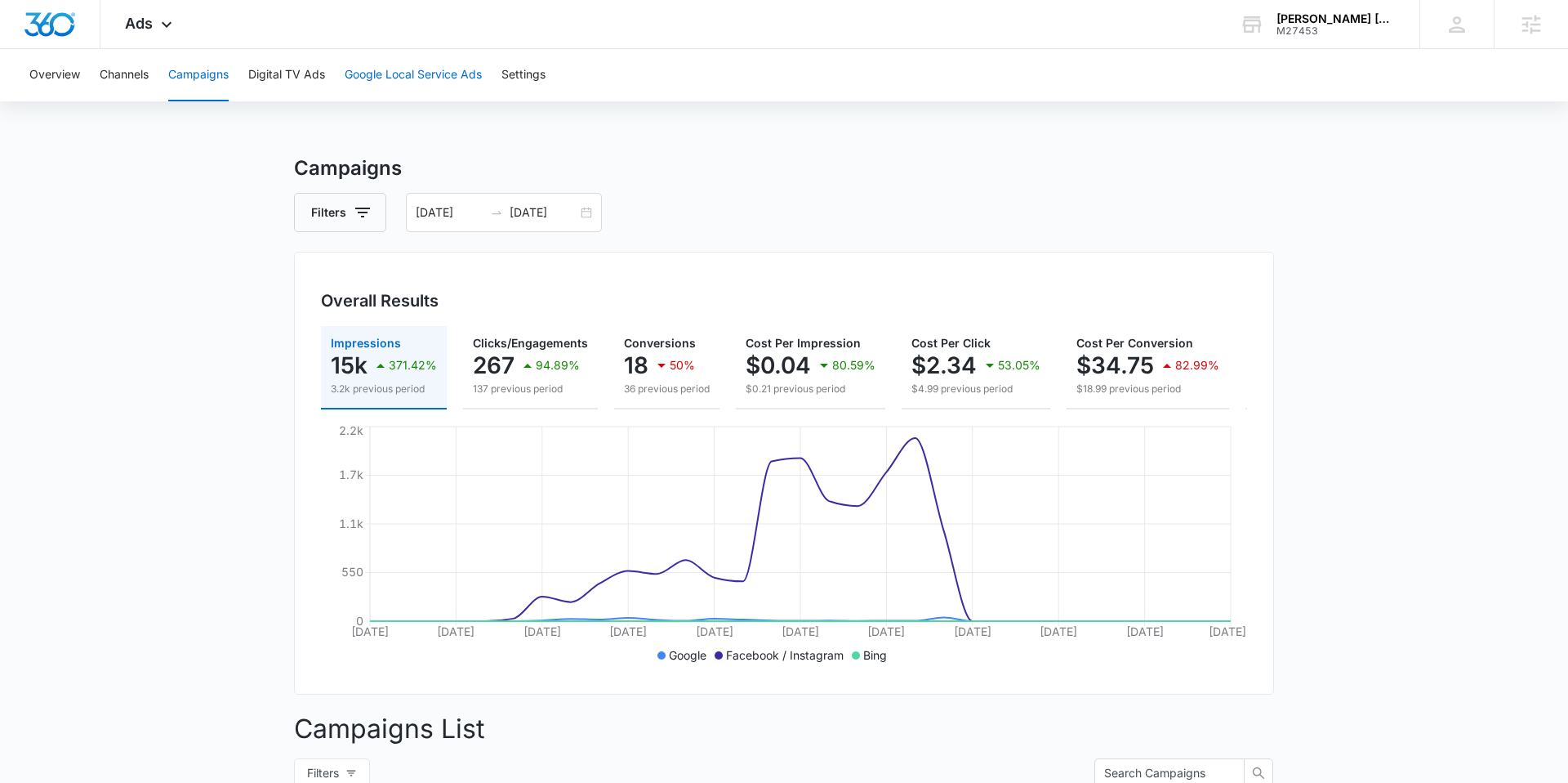
click at [413, 71] on button "Google Local Service Ads" at bounding box center [413, 75] width 137 height 53
